Goal: Register for event/course

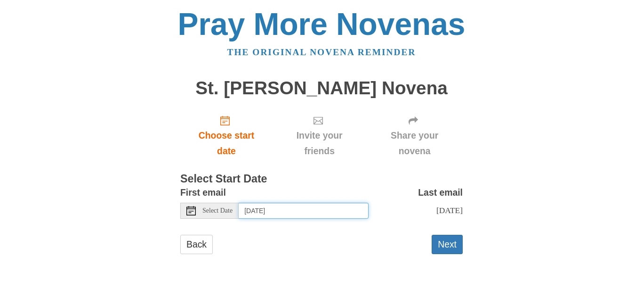
click at [295, 208] on input "[DATE]" at bounding box center [304, 210] width 130 height 16
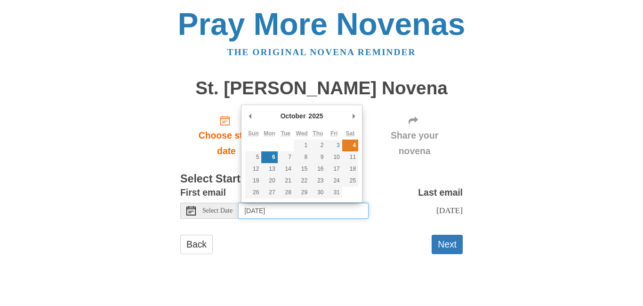
type input "[DATE]"
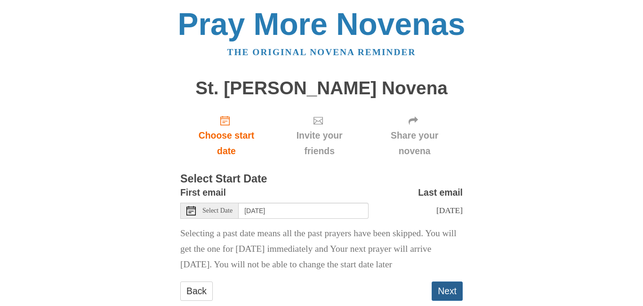
click at [445, 290] on button "Next" at bounding box center [447, 290] width 31 height 19
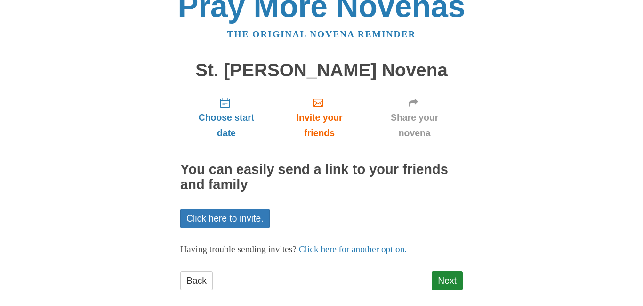
scroll to position [28, 0]
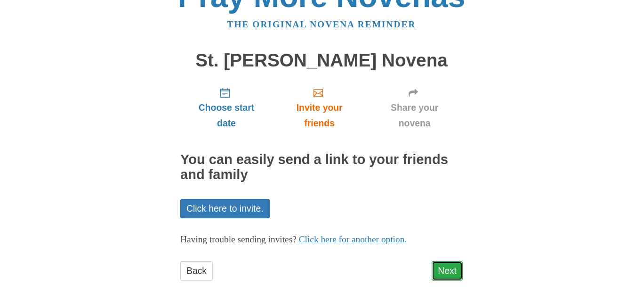
click at [448, 272] on link "Next" at bounding box center [447, 270] width 31 height 19
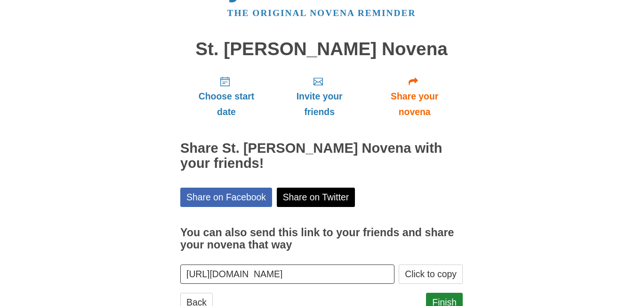
scroll to position [73, 0]
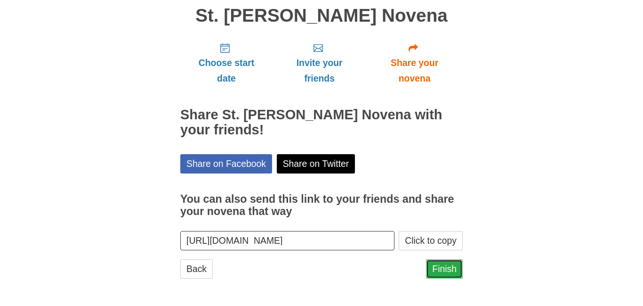
click at [448, 273] on link "Finish" at bounding box center [444, 268] width 37 height 19
